Goal: Transaction & Acquisition: Purchase product/service

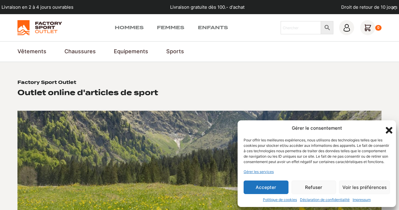
click at [314, 186] on button "Refuser" at bounding box center [313, 188] width 45 height 14
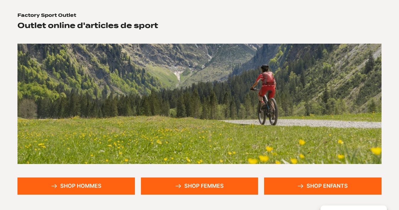
scroll to position [113, 0]
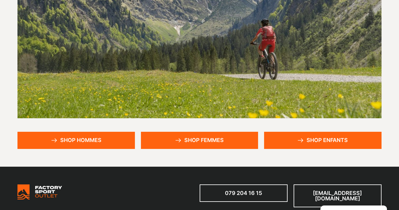
click at [199, 134] on link "Shop femmes" at bounding box center [199, 140] width 117 height 17
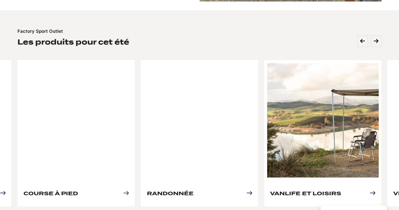
scroll to position [260, 0]
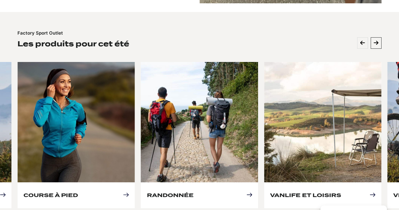
click at [378, 37] on button at bounding box center [375, 42] width 11 height 11
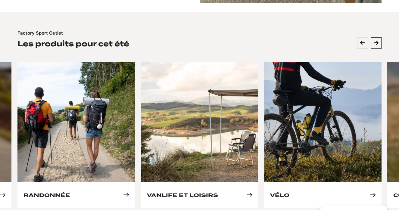
click at [378, 37] on button at bounding box center [375, 42] width 11 height 11
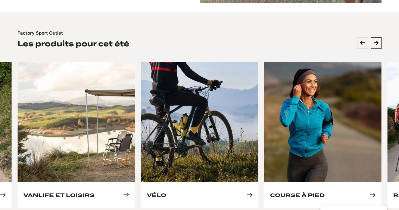
click at [377, 40] on icon at bounding box center [375, 42] width 5 height 5
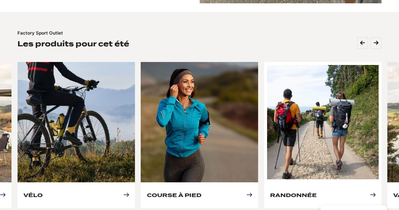
click at [303, 192] on link "Randonnée" at bounding box center [293, 195] width 47 height 6
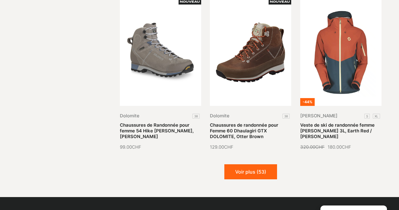
scroll to position [681, 0]
click at [248, 164] on button "Voir plus (53)" at bounding box center [250, 171] width 53 height 15
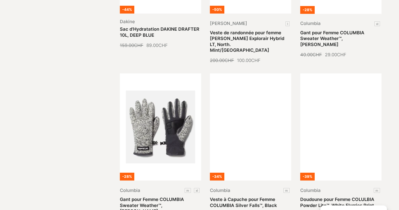
scroll to position [934, 0]
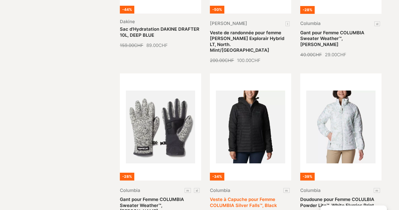
click at [251, 197] on link "Veste à Capuche pour Femme COLUMBIA Silver Falls™, Black" at bounding box center [243, 202] width 67 height 11
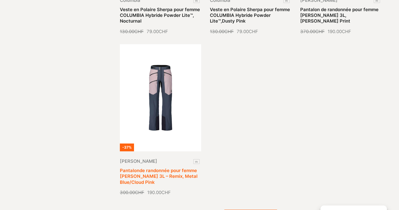
scroll to position [1286, 0]
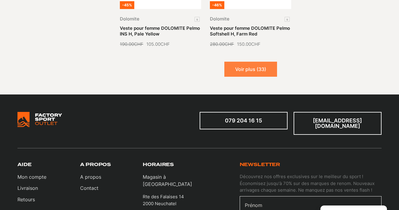
scroll to position [1900, 0]
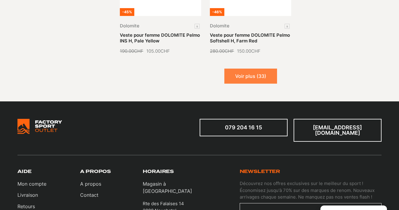
click at [253, 69] on button "Voir plus (33)" at bounding box center [250, 76] width 53 height 15
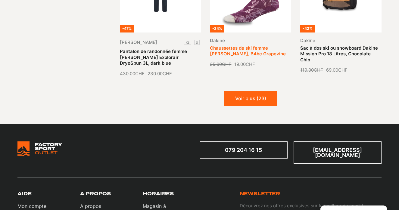
scroll to position [2363, 0]
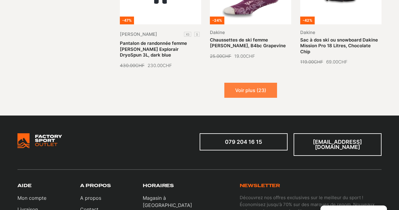
click at [244, 83] on button "Voir plus (23)" at bounding box center [250, 90] width 53 height 15
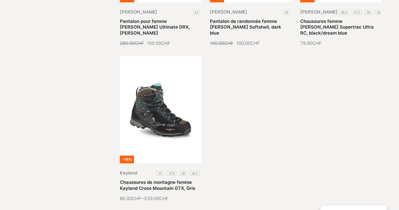
scroll to position [2889, 0]
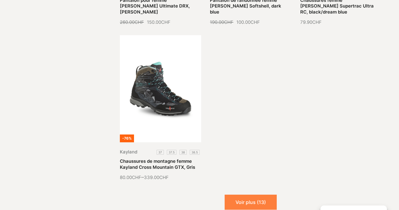
click at [236, 195] on button "Voir plus (13)" at bounding box center [250, 202] width 52 height 15
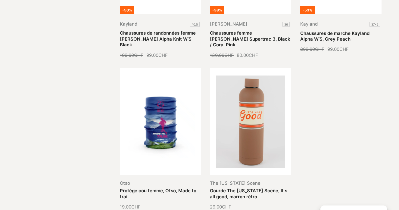
scroll to position [3340, 0]
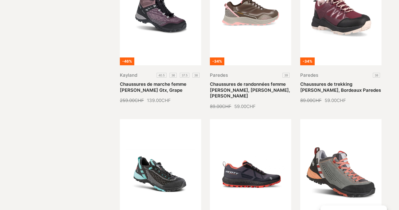
scroll to position [3123, 0]
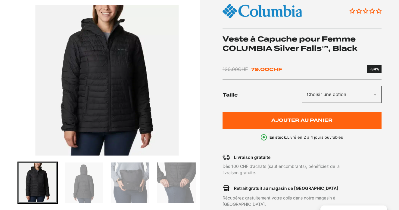
scroll to position [96, 0]
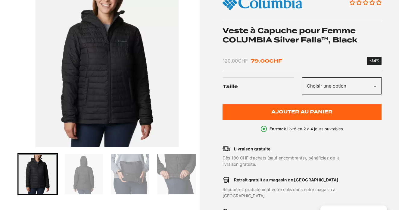
click at [89, 164] on img "Go to slide 2" at bounding box center [84, 174] width 39 height 40
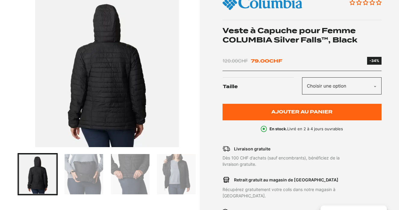
click at [130, 165] on img "Go to slide 4" at bounding box center [130, 174] width 39 height 40
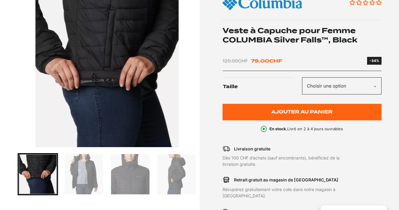
click at [148, 171] on img "Go to slide 6" at bounding box center [130, 174] width 39 height 40
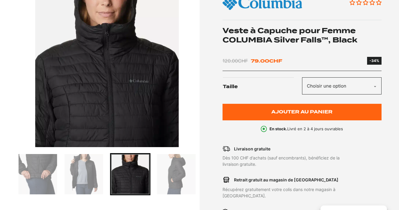
click at [66, 178] on img "Go to slide 5" at bounding box center [84, 174] width 39 height 40
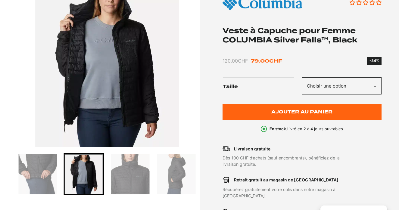
click at [120, 181] on img "Go to slide 6" at bounding box center [130, 174] width 39 height 40
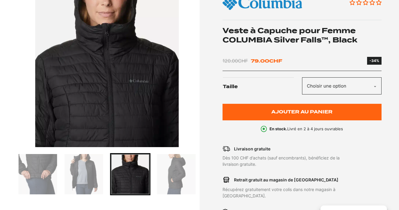
click at [176, 170] on img "Go to slide 7" at bounding box center [176, 174] width 39 height 40
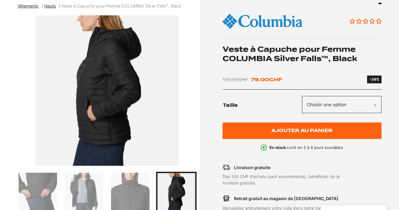
scroll to position [80, 0]
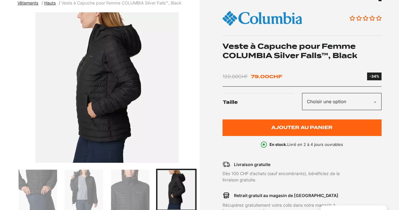
select select "m"
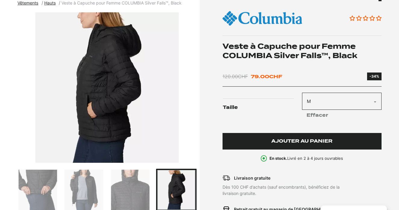
click at [250, 139] on button "Ajouter au panier" at bounding box center [301, 141] width 159 height 17
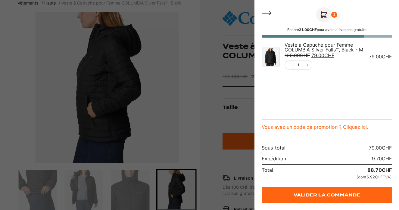
click at [197, 70] on div at bounding box center [199, 105] width 399 height 210
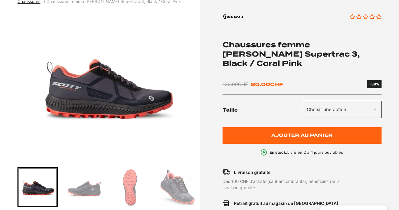
scroll to position [83, 0]
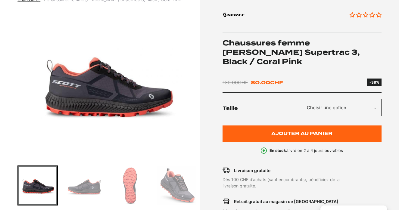
click at [87, 187] on img "Go to slide 2" at bounding box center [84, 185] width 39 height 39
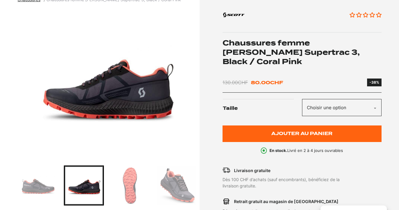
click at [130, 182] on img "Go to slide 3" at bounding box center [130, 185] width 39 height 39
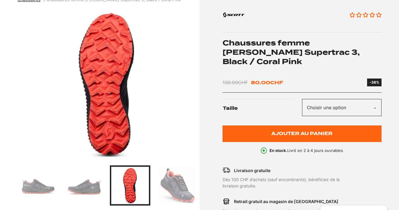
click at [174, 186] on img "Go to slide 4" at bounding box center [176, 185] width 39 height 39
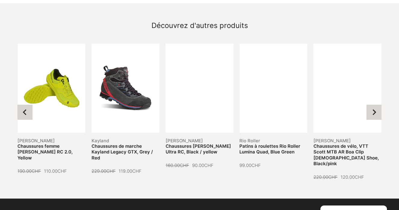
scroll to position [593, 0]
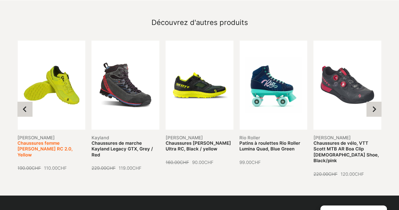
click at [53, 140] on link "Chaussures femme [PERSON_NAME] RC 2.0, Yellow" at bounding box center [44, 148] width 55 height 17
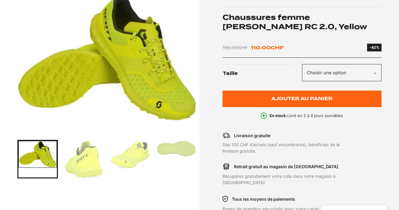
scroll to position [110, 0]
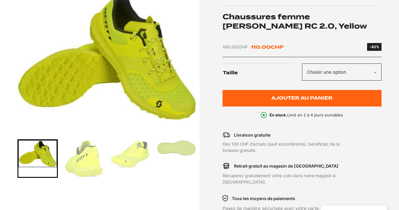
click at [82, 159] on img "Go to slide 2" at bounding box center [84, 158] width 39 height 37
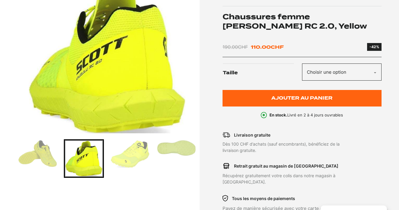
click at [134, 156] on img "Go to slide 3" at bounding box center [130, 153] width 39 height 27
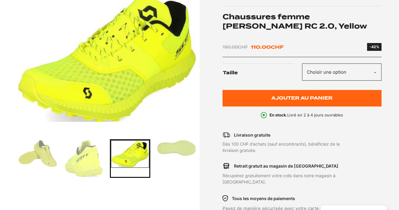
click at [177, 154] on img "Go to slide 4" at bounding box center [176, 148] width 39 height 16
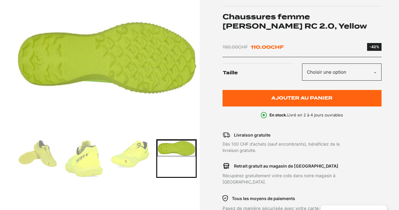
click at [139, 152] on img "Go to slide 3" at bounding box center [130, 153] width 39 height 27
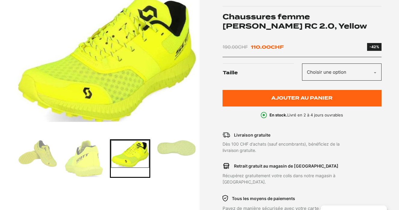
click at [81, 159] on img "Go to slide 2" at bounding box center [84, 158] width 39 height 37
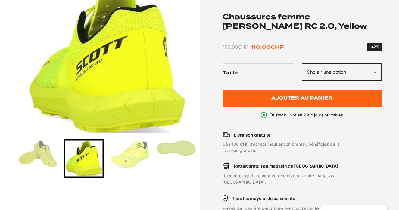
click at [49, 155] on img "Go to slide 1" at bounding box center [37, 153] width 39 height 27
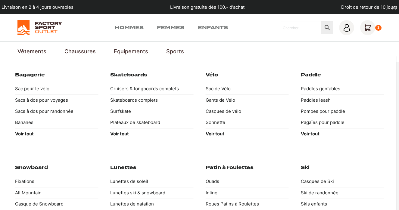
scroll to position [0, 0]
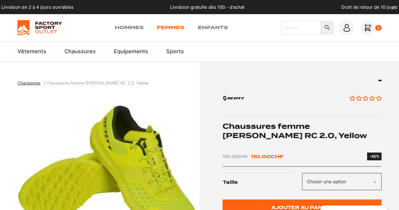
click at [171, 28] on link "Femmes" at bounding box center [170, 27] width 27 height 7
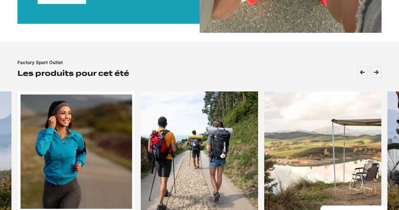
scroll to position [234, 0]
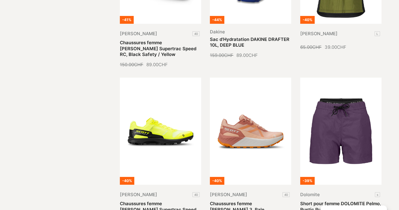
scroll to position [261, 0]
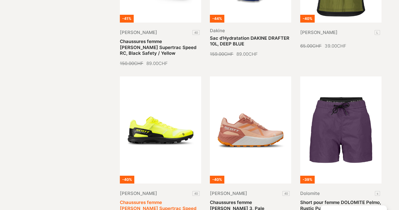
click at [167, 200] on link "Chaussures femme Scott Supertrac Speed RC, Black Safety / Yellow" at bounding box center [158, 208] width 76 height 17
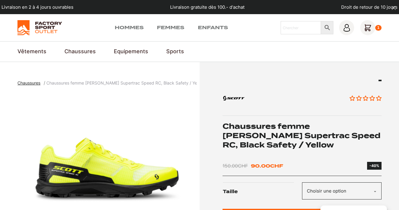
click at [371, 182] on select "Choisir une option 40" at bounding box center [341, 190] width 79 height 17
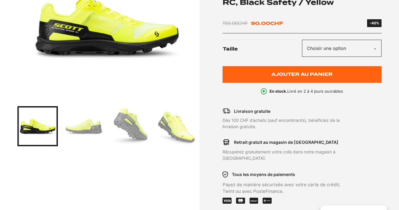
scroll to position [113, 0]
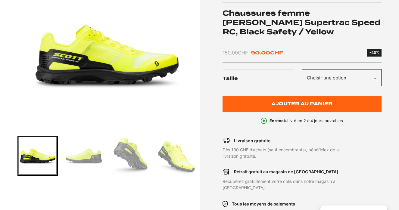
click at [91, 152] on img "Go to slide 2" at bounding box center [84, 156] width 39 height 39
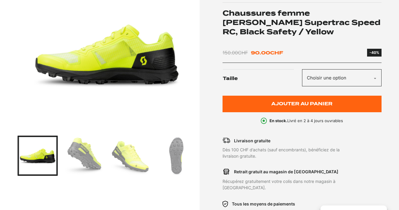
click at [86, 152] on img "Go to slide 3" at bounding box center [84, 156] width 39 height 39
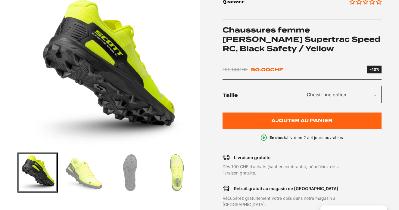
scroll to position [95, 0]
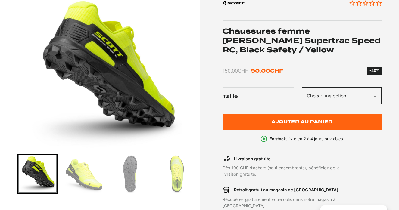
click at [89, 170] on img "Go to slide 4" at bounding box center [84, 174] width 39 height 39
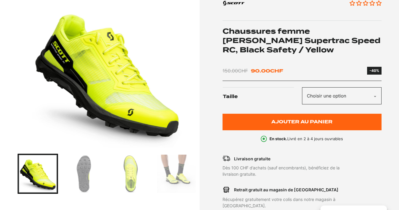
click at [88, 171] on img "Go to slide 5" at bounding box center [84, 174] width 39 height 39
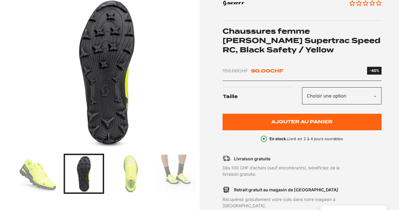
click at [134, 177] on img "Go to slide 6" at bounding box center [130, 174] width 39 height 39
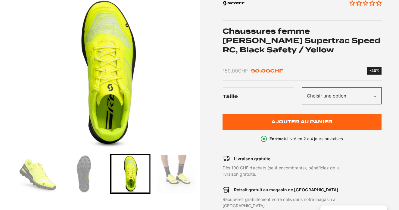
click at [175, 182] on img "Go to slide 7" at bounding box center [176, 174] width 39 height 39
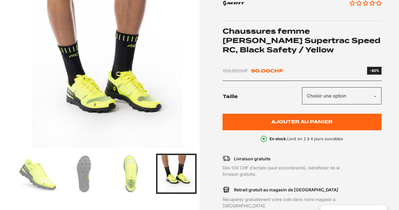
select select "40"
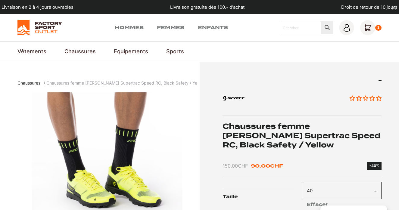
scroll to position [0, 0]
click at [371, 27] on icon at bounding box center [367, 27] width 15 height 15
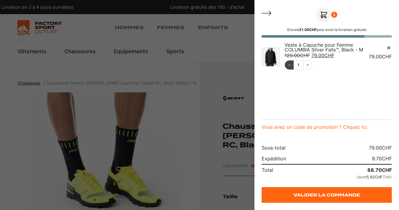
click at [289, 63] on icon "Decrement" at bounding box center [289, 65] width 4 height 4
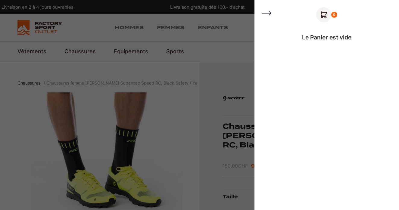
click at [245, 33] on div at bounding box center [199, 105] width 399 height 210
